Goal: Transaction & Acquisition: Purchase product/service

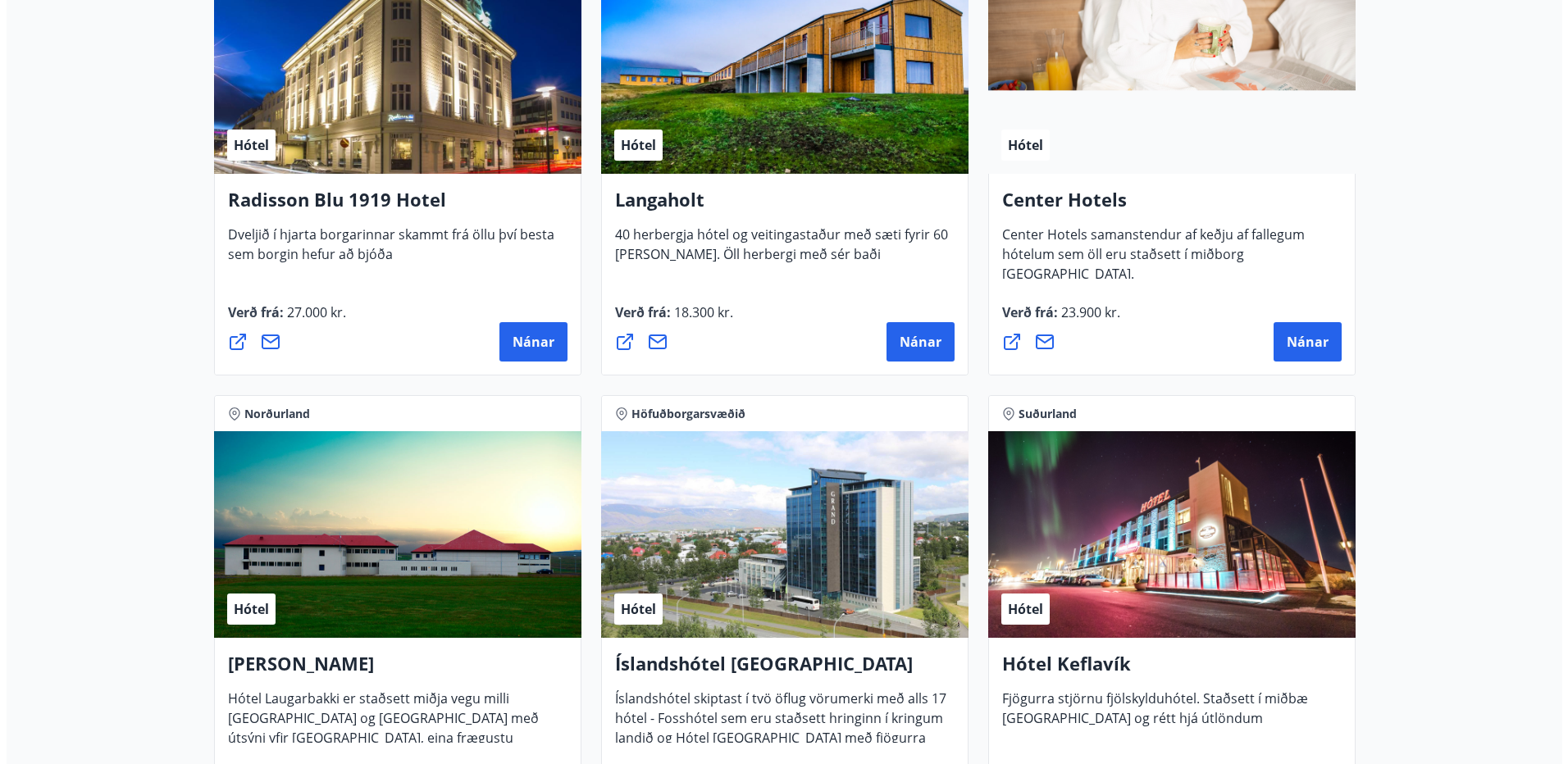
scroll to position [2870, 0]
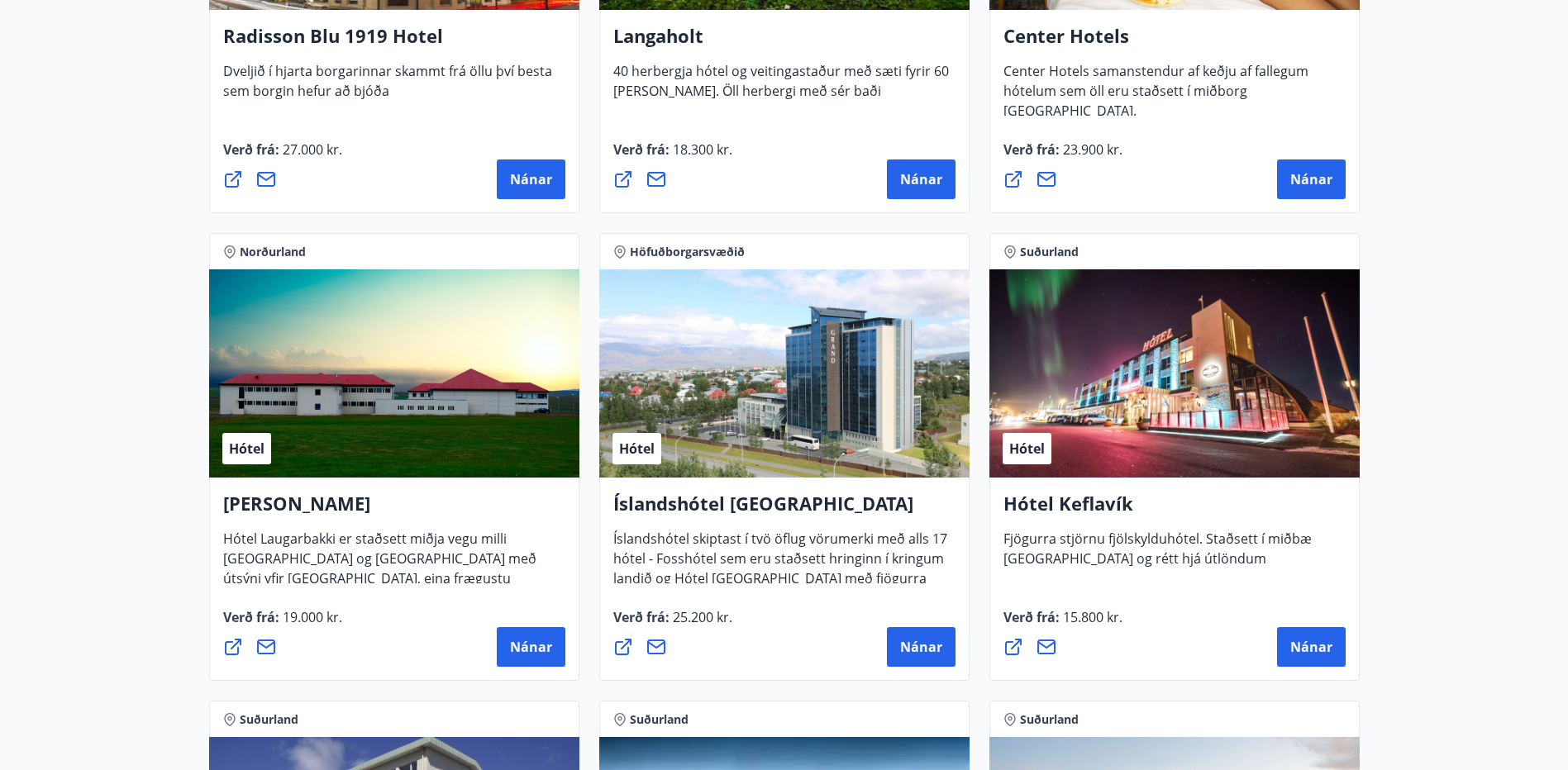
click at [1317, 155] on div "Verð frá : 23.900 kr. [GEOGRAPHIC_DATA]" at bounding box center [1174, 169] width 342 height 60
click at [1317, 174] on span "Nánar" at bounding box center [1311, 179] width 42 height 18
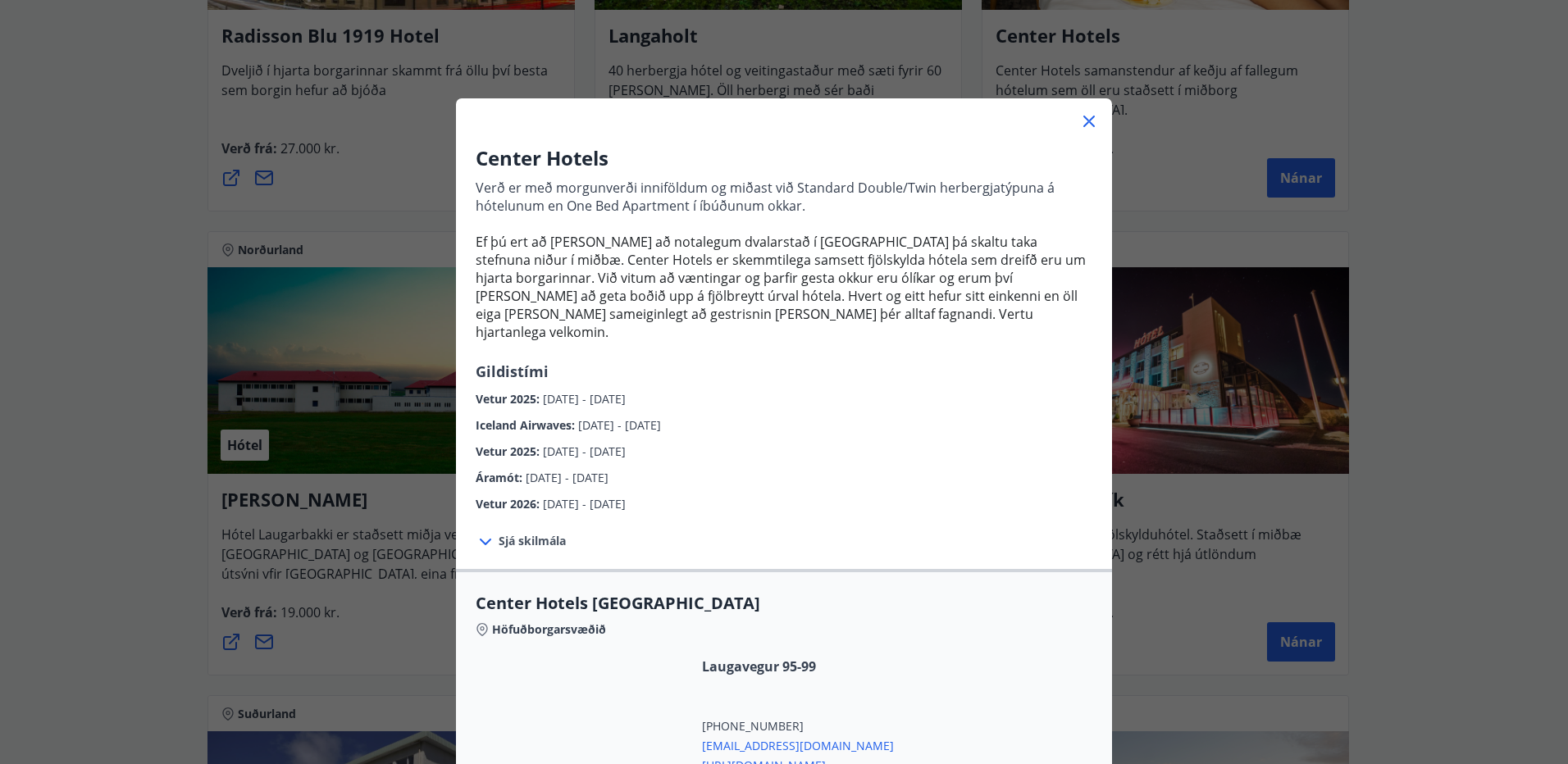
scroll to position [574, 0]
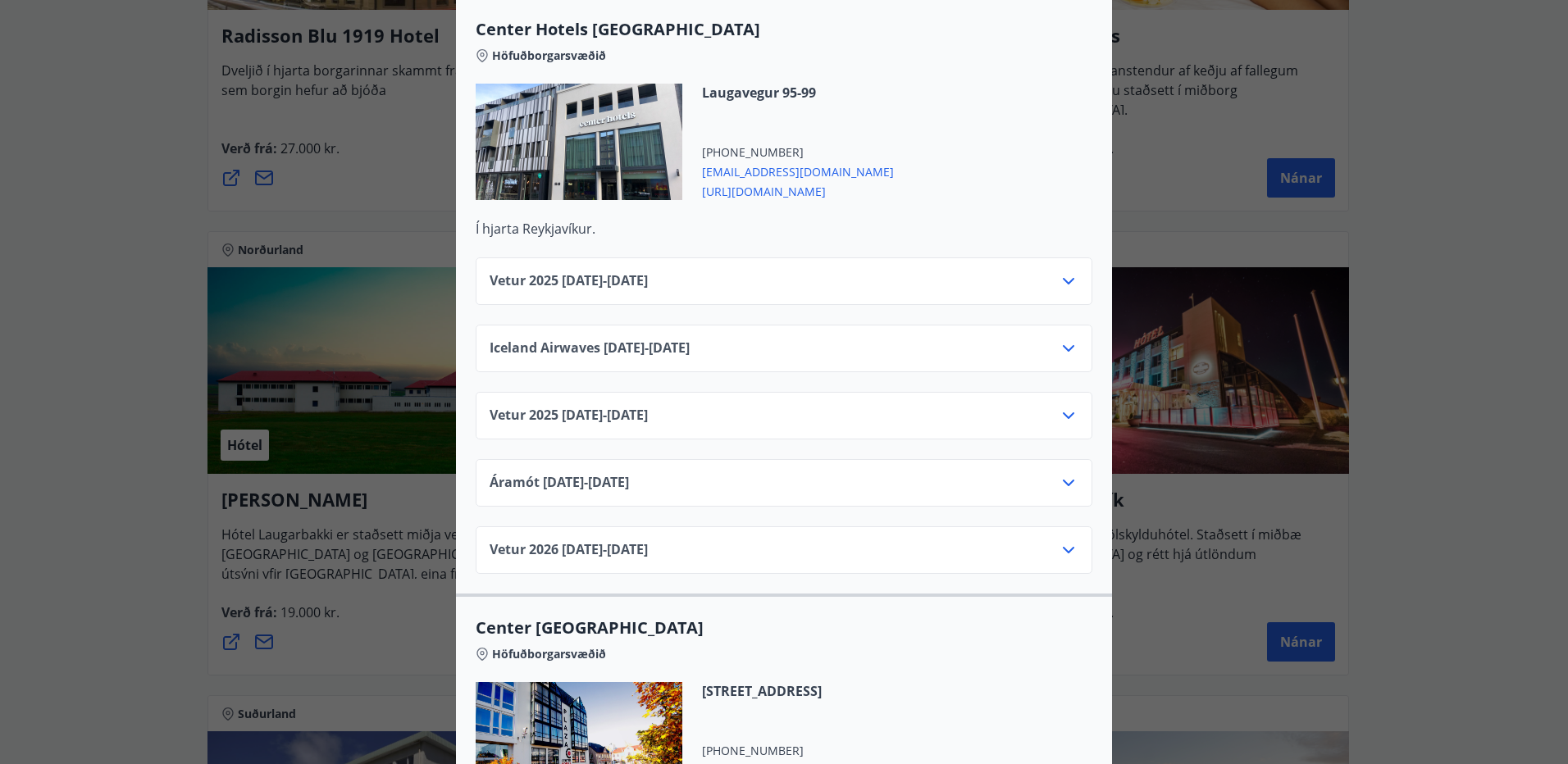
click at [1053, 410] on div "Vetur [PHONE_NUMBER][DATE] - [DATE]" at bounding box center [784, 422] width 589 height 33
click at [1065, 406] on icon at bounding box center [1068, 415] width 20 height 20
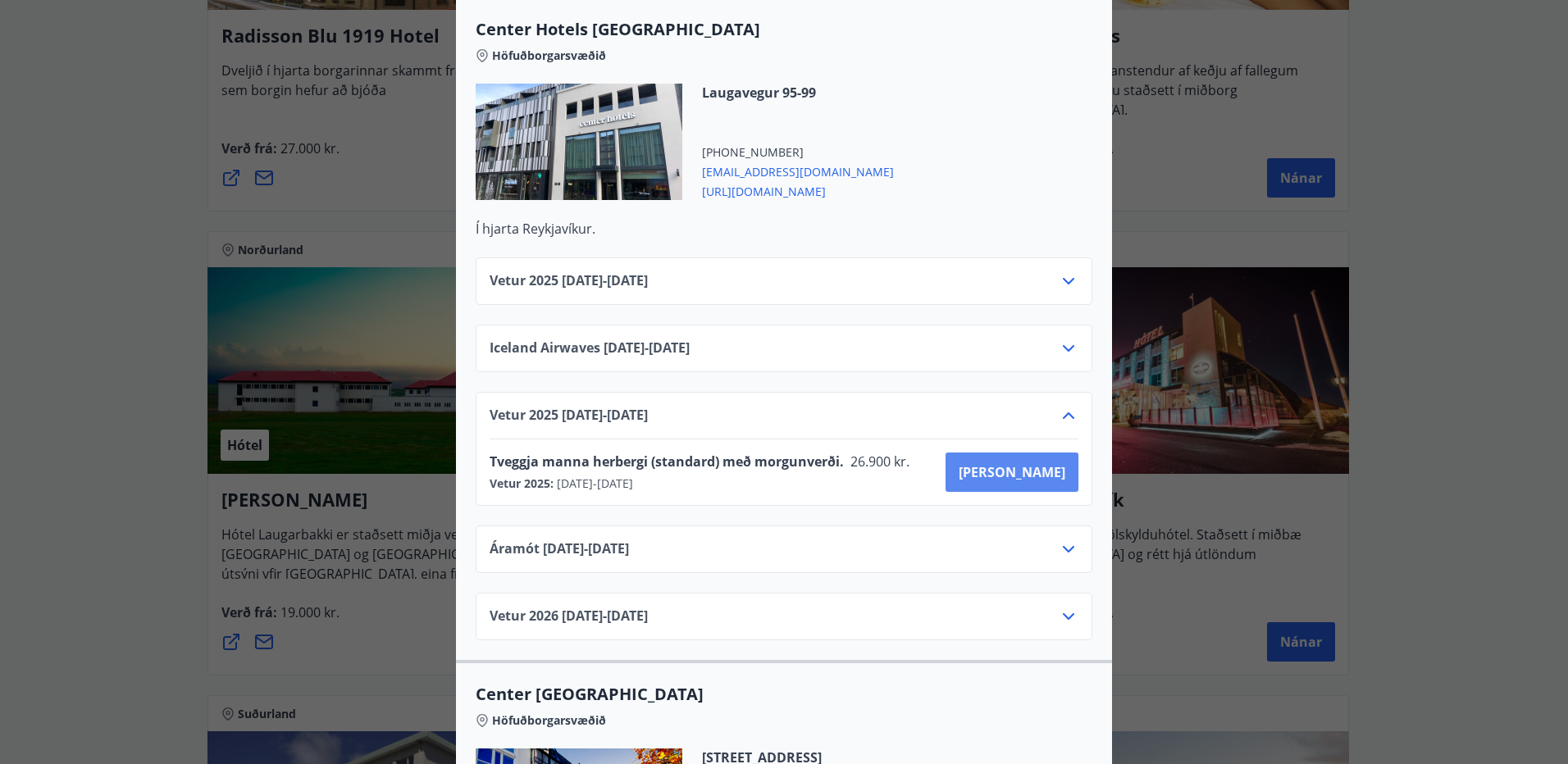
click at [1052, 463] on span "[PERSON_NAME]" at bounding box center [1011, 472] width 107 height 18
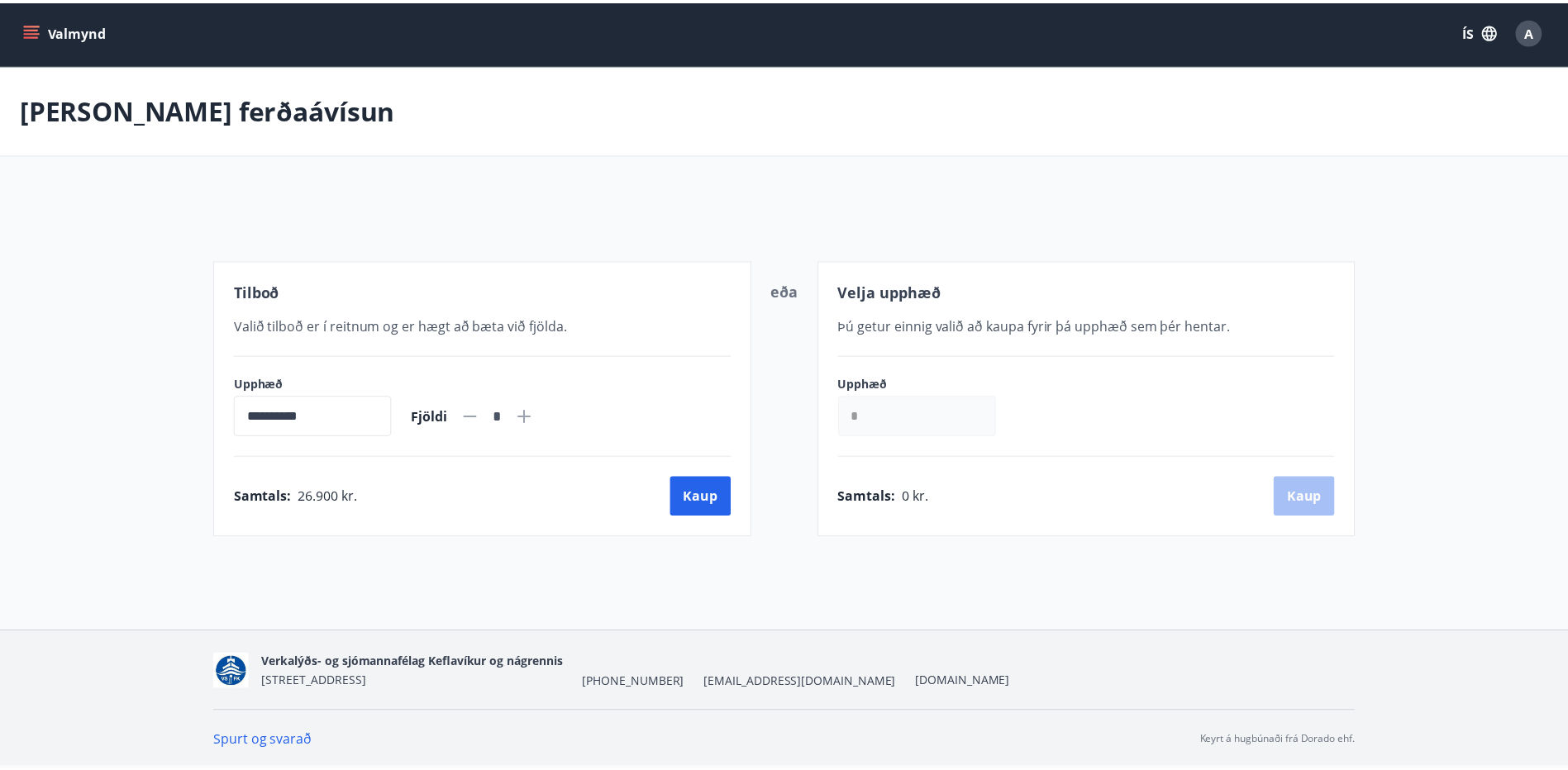
scroll to position [3, 0]
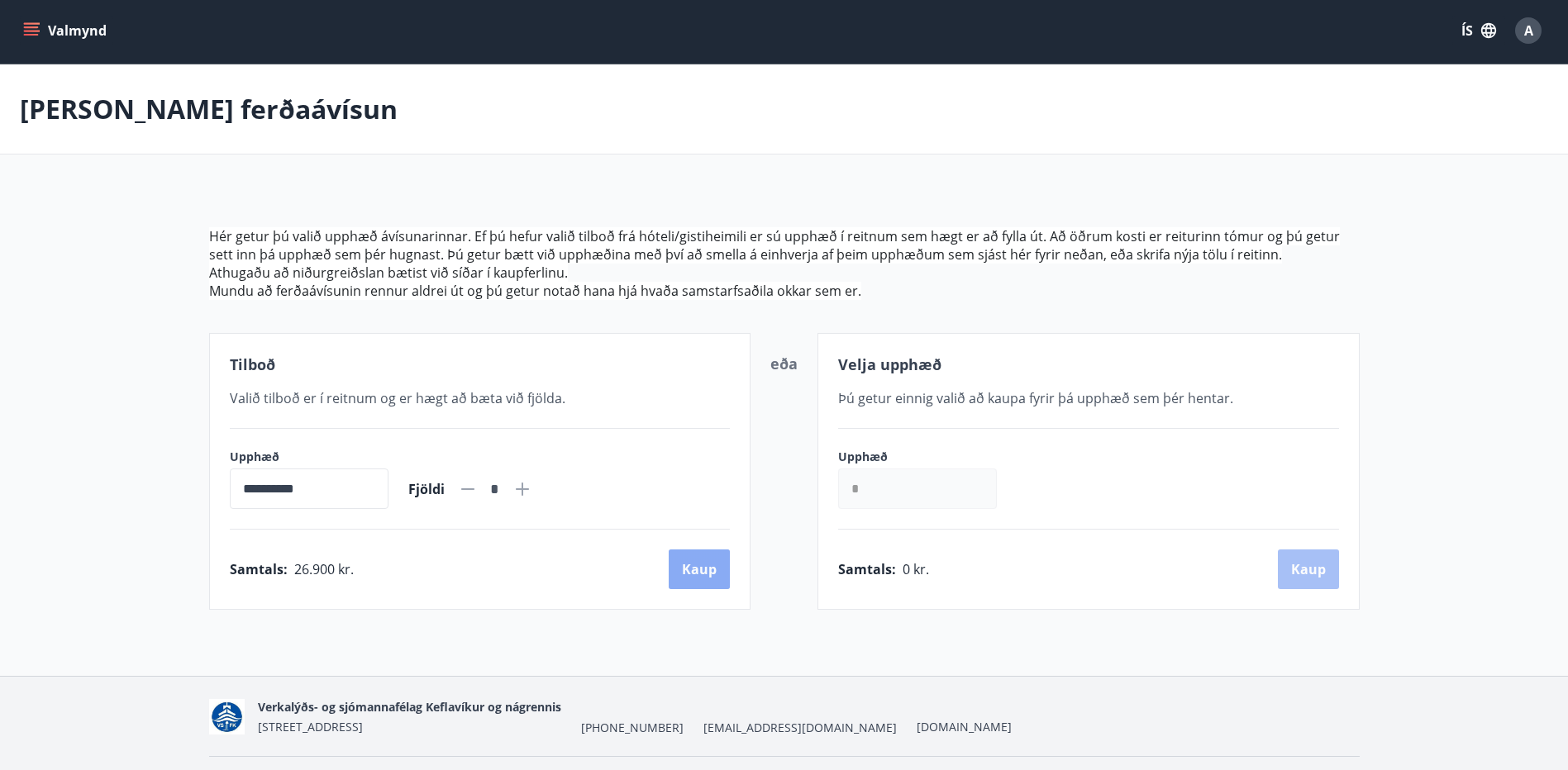
click at [684, 563] on button "Kaup" at bounding box center [699, 569] width 61 height 40
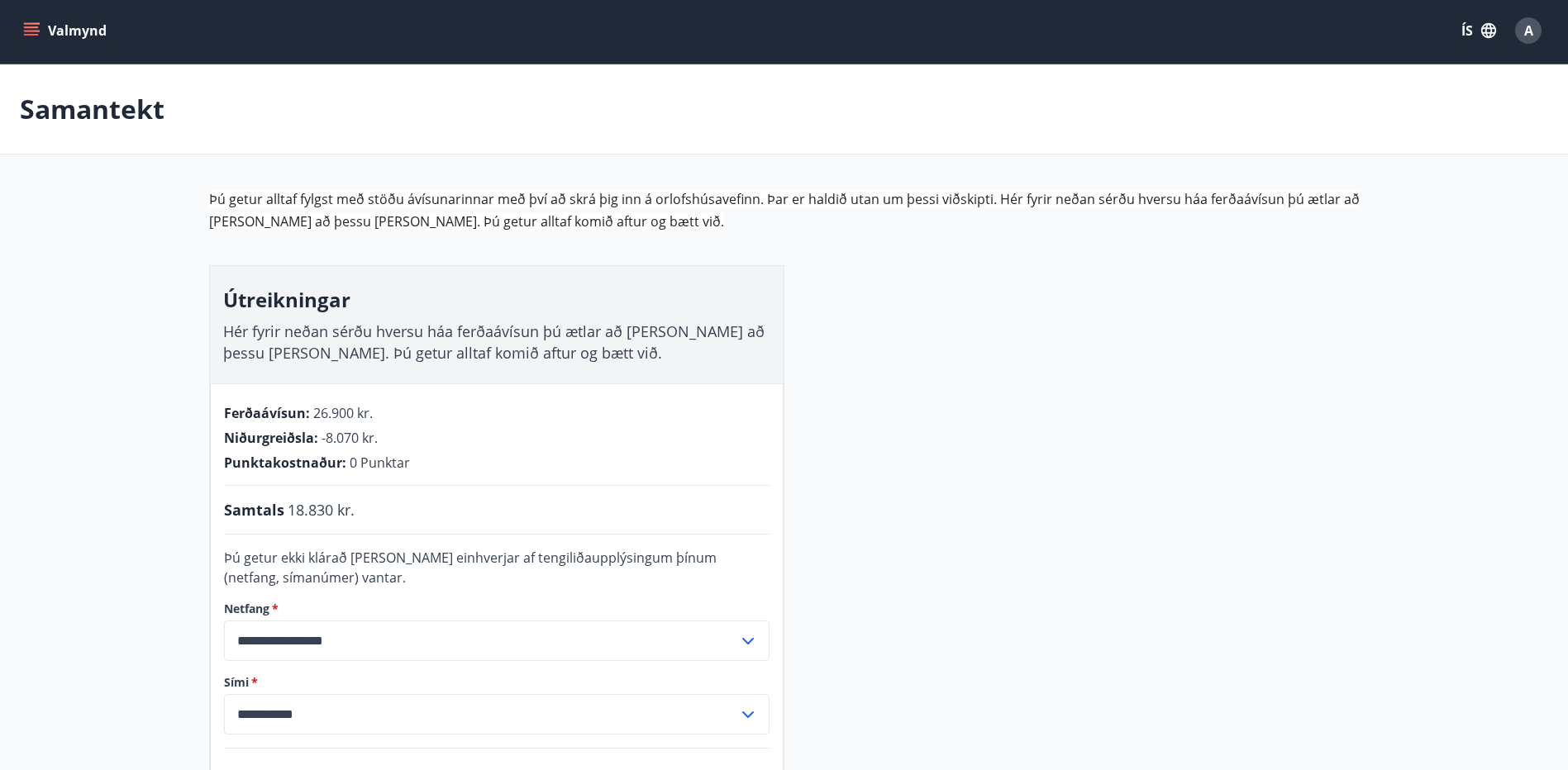
scroll to position [250, 0]
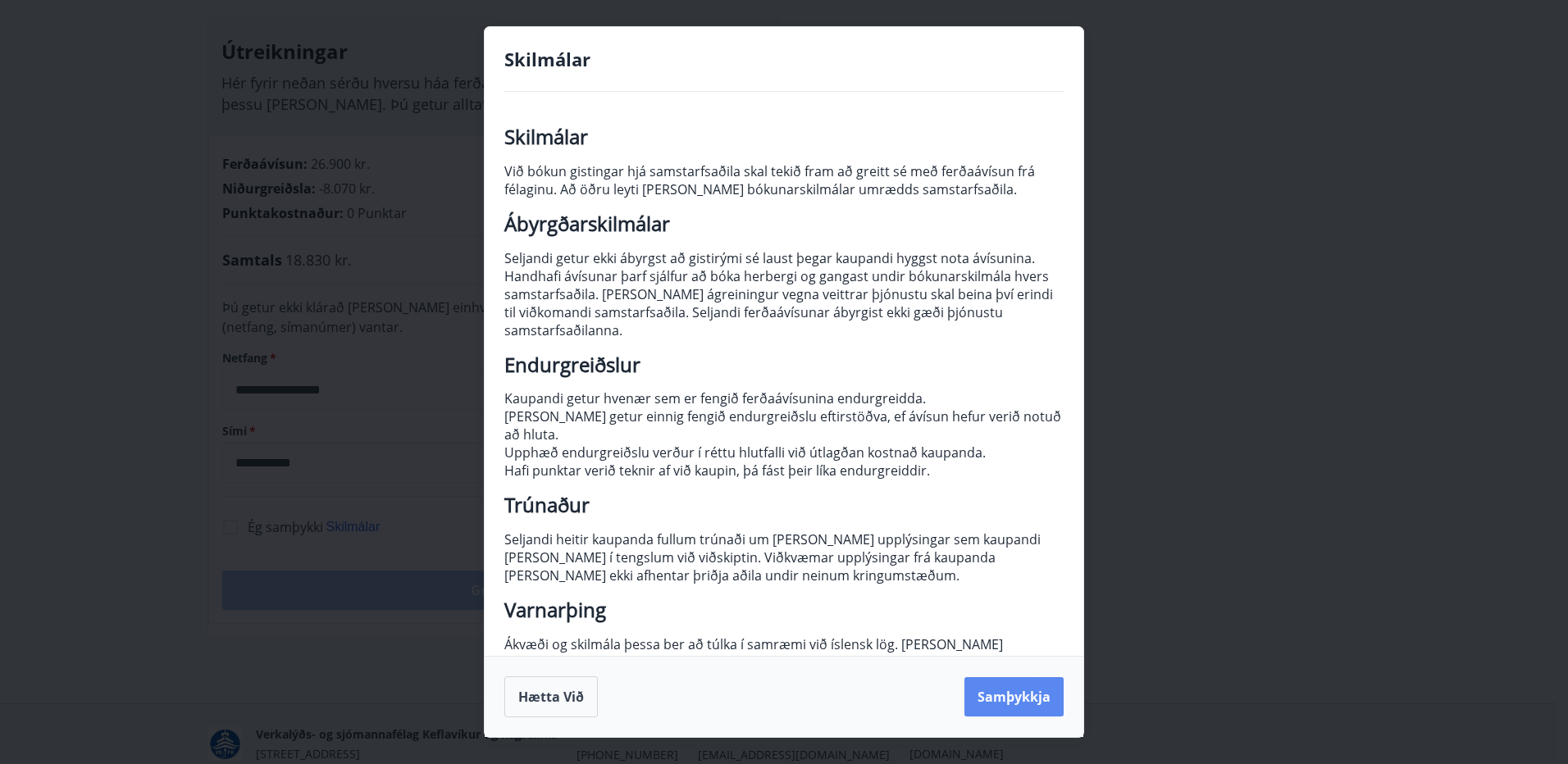
click at [994, 680] on button "Samþykkja" at bounding box center [1013, 697] width 99 height 40
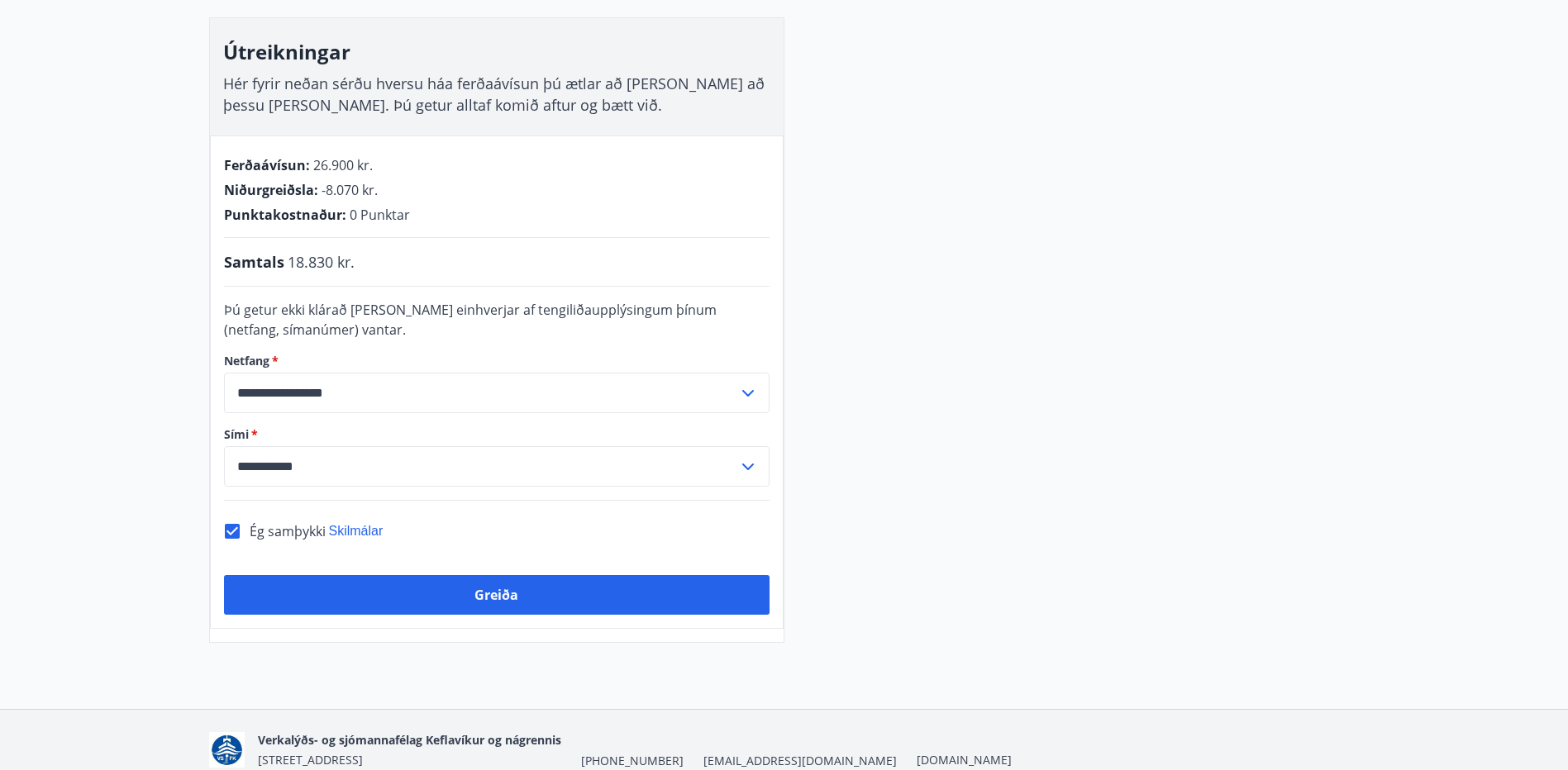
click at [415, 583] on button "Greiða" at bounding box center [497, 595] width 546 height 40
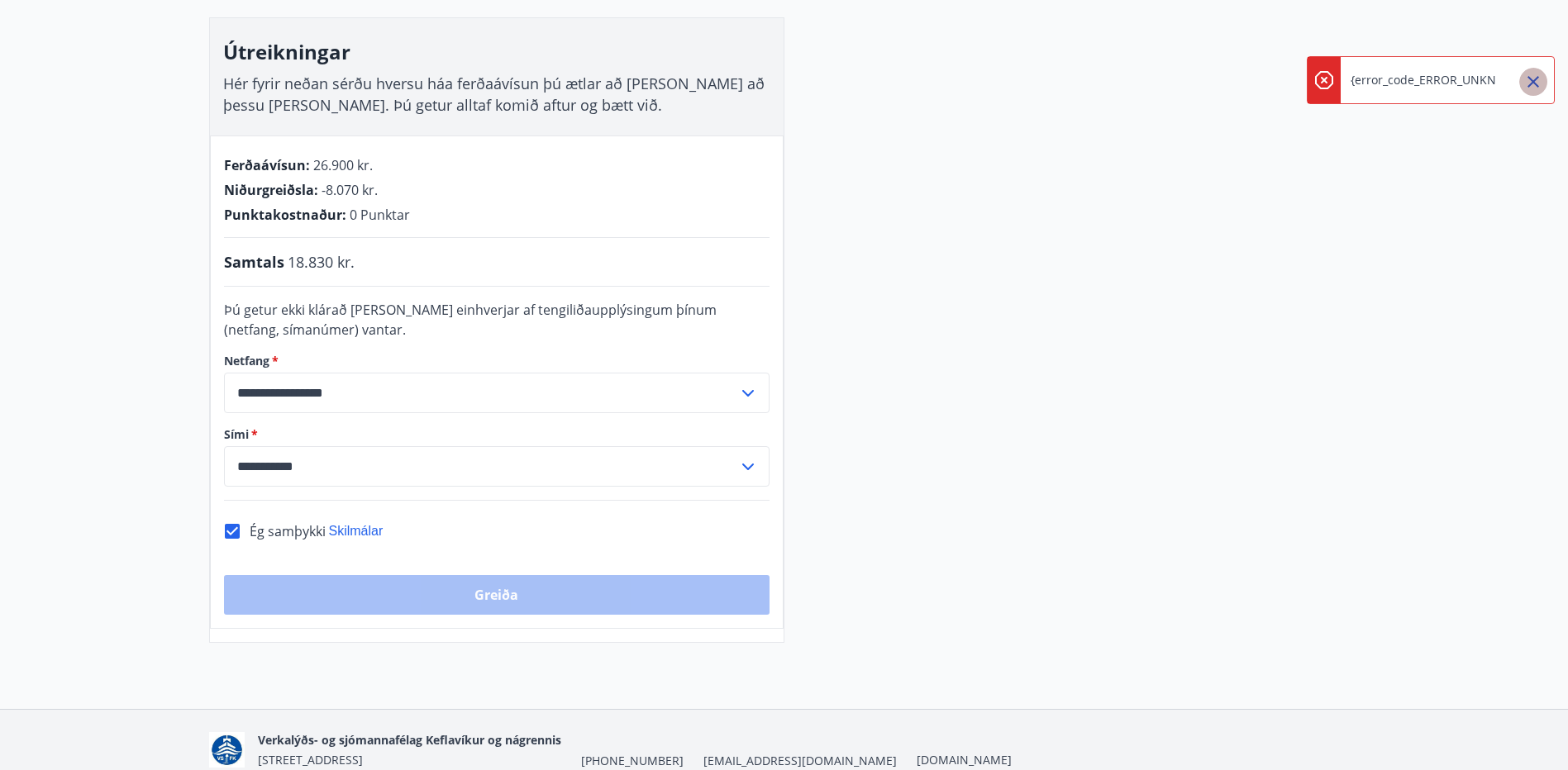
click at [1534, 79] on icon "Close" at bounding box center [1533, 82] width 20 height 20
